Goal: Information Seeking & Learning: Learn about a topic

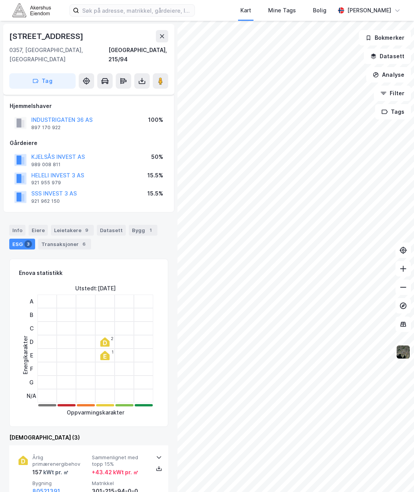
scroll to position [77, 0]
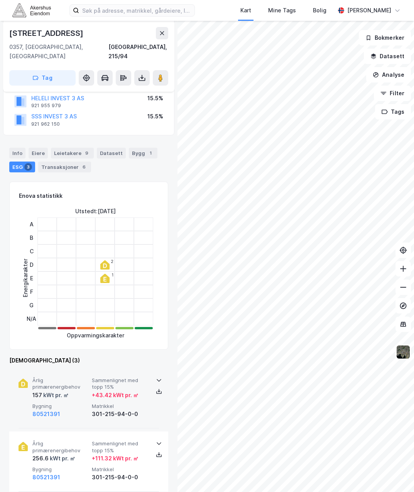
click at [73, 391] on div "157 kWt pr. ㎡" at bounding box center [60, 395] width 56 height 9
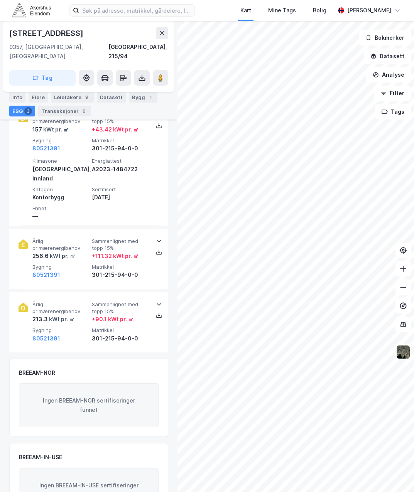
scroll to position [347, 0]
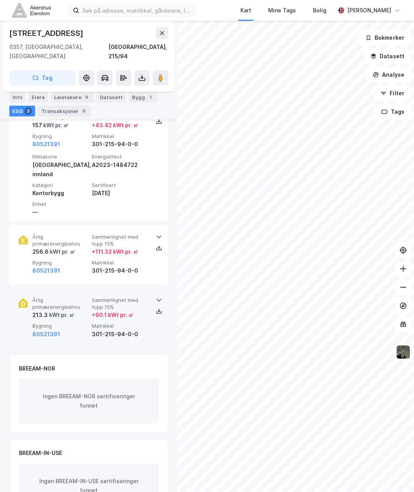
click at [73, 311] on div "kWt pr. ㎡" at bounding box center [61, 315] width 27 height 9
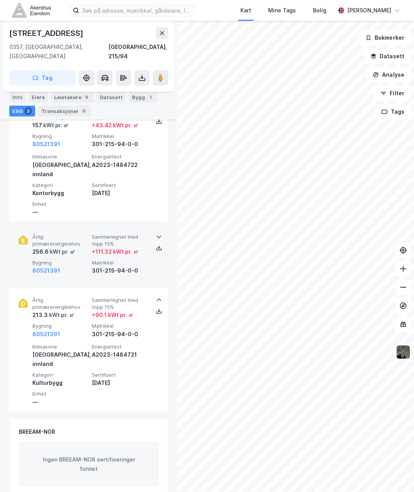
click at [80, 260] on span "Bygning" at bounding box center [60, 263] width 56 height 7
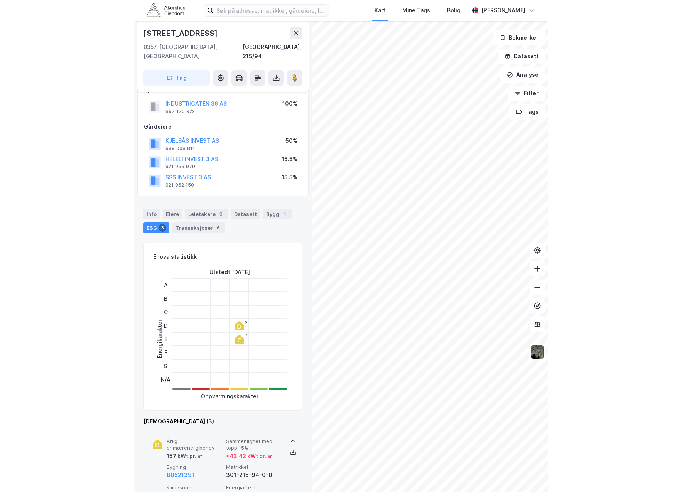
scroll to position [0, 0]
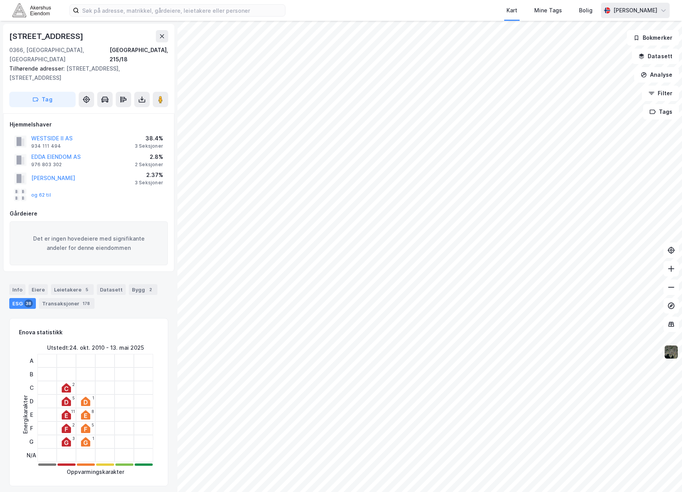
scroll to position [1, 0]
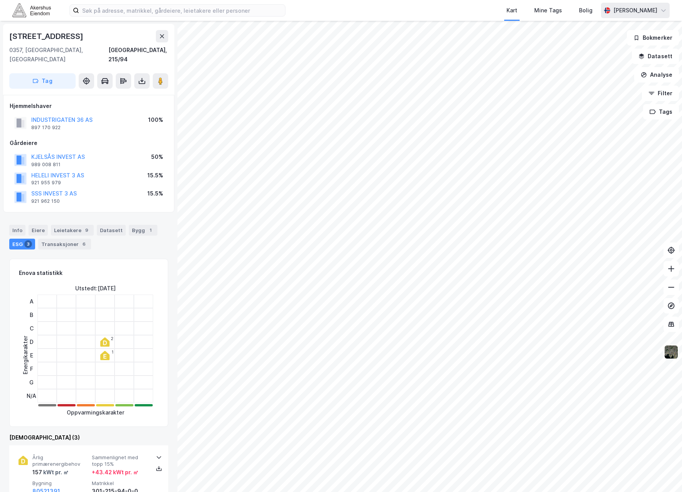
scroll to position [1, 0]
click at [15, 224] on div "Info" at bounding box center [17, 229] width 16 height 11
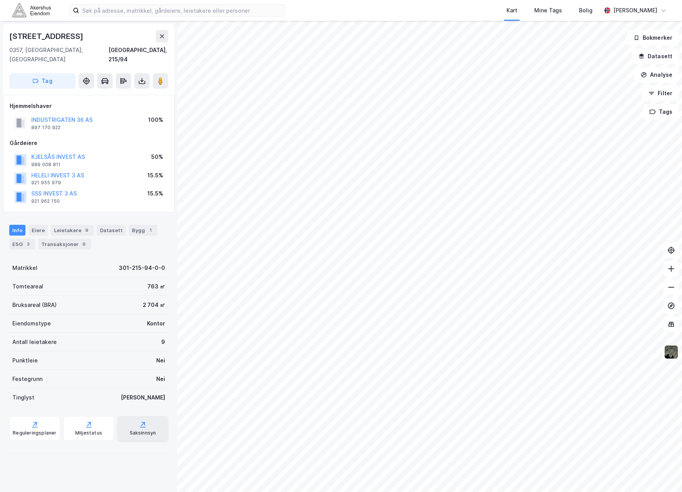
click at [148, 430] on div "Saksinnsyn" at bounding box center [143, 433] width 27 height 6
click at [120, 420] on div "Saksinnsyn" at bounding box center [142, 428] width 51 height 25
